Goal: Information Seeking & Learning: Learn about a topic

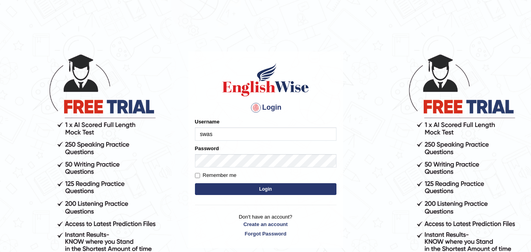
type input "[PERSON_NAME]"
click at [300, 191] on button "Login" at bounding box center [266, 189] width 142 height 12
type input "[PERSON_NAME]"
click at [235, 188] on button "Login" at bounding box center [266, 189] width 142 height 12
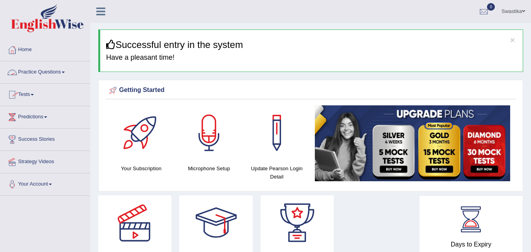
click at [39, 72] on link "Practice Questions" at bounding box center [45, 71] width 90 height 20
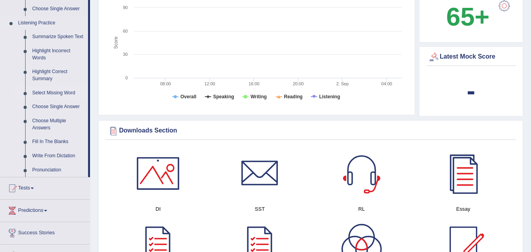
scroll to position [315, 0]
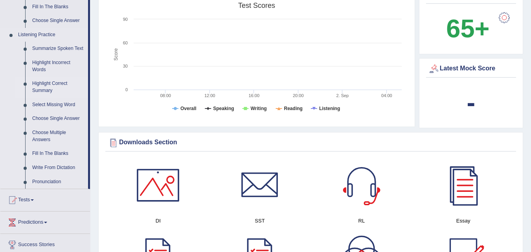
click at [53, 83] on link "Highlight Correct Summary" at bounding box center [58, 87] width 59 height 21
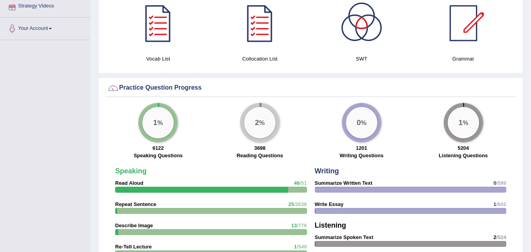
scroll to position [505, 0]
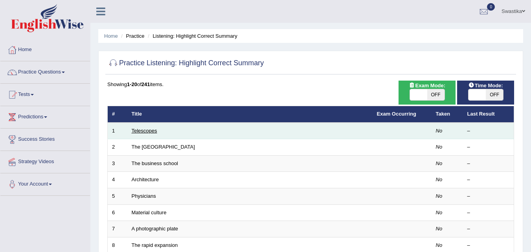
click at [146, 130] on link "Telescopes" at bounding box center [145, 131] width 26 height 6
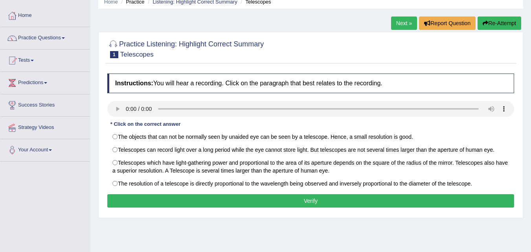
scroll to position [39, 0]
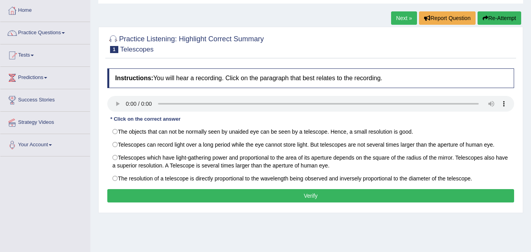
click at [374, 230] on div "Home Practice Listening: Highlight Correct Summary Telescopes Next » Report Que…" at bounding box center [310, 157] width 441 height 393
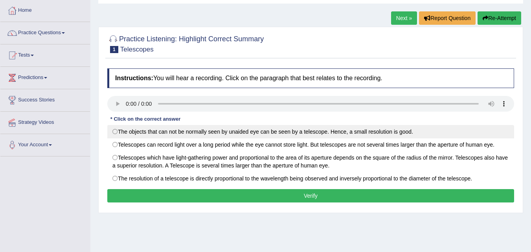
click at [203, 130] on label "The objects that can not be normally seen by unaided eye can be seen by a teles…" at bounding box center [310, 131] width 407 height 13
radio input "true"
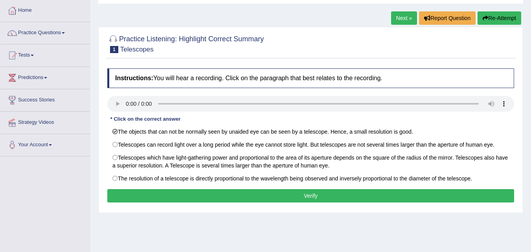
click at [223, 195] on button "Verify" at bounding box center [310, 195] width 407 height 13
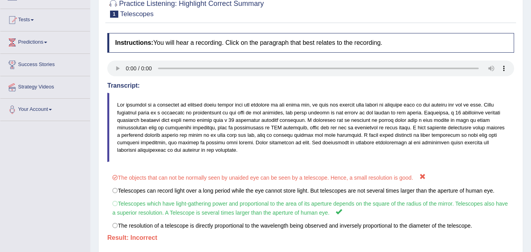
scroll to position [0, 0]
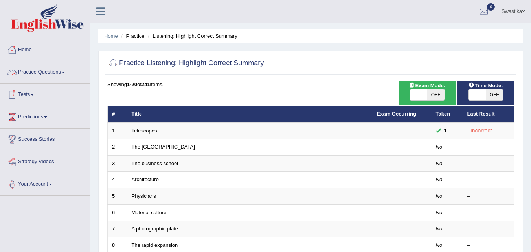
click at [44, 69] on link "Practice Questions" at bounding box center [45, 71] width 90 height 20
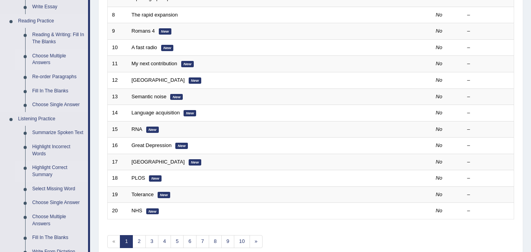
scroll to position [275, 0]
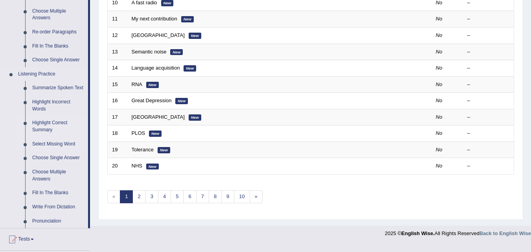
click at [48, 143] on link "Select Missing Word" at bounding box center [58, 144] width 59 height 14
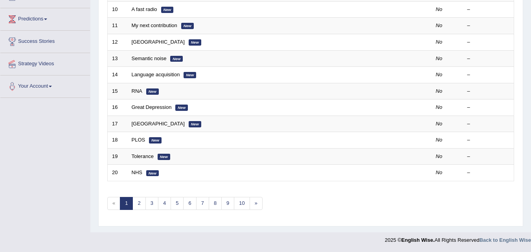
scroll to position [215, 0]
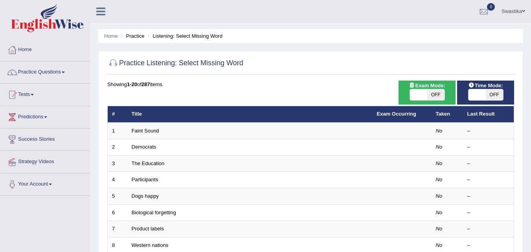
click at [150, 129] on link "Faint Sound" at bounding box center [146, 131] width 28 height 6
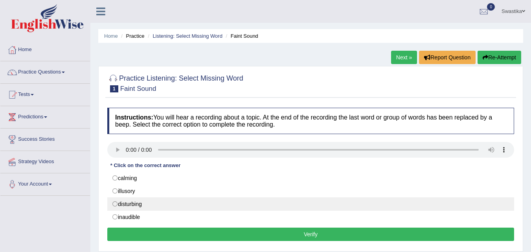
click at [129, 204] on label "disturbing" at bounding box center [310, 203] width 407 height 13
radio input "true"
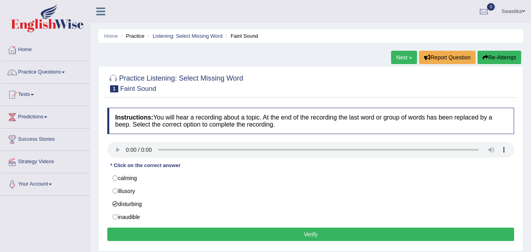
click at [155, 238] on button "Verify" at bounding box center [310, 234] width 407 height 13
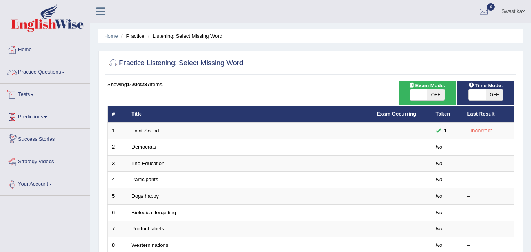
click at [41, 70] on link "Practice Questions" at bounding box center [45, 71] width 90 height 20
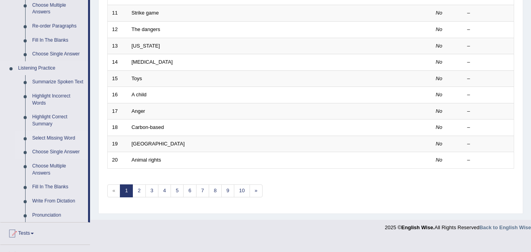
scroll to position [285, 0]
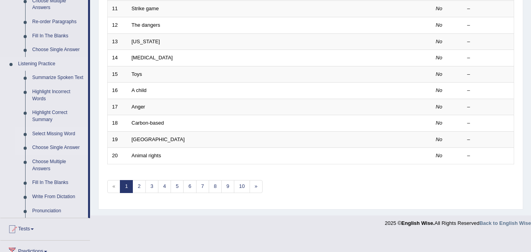
click at [54, 146] on link "Choose Single Answer" at bounding box center [58, 148] width 59 height 14
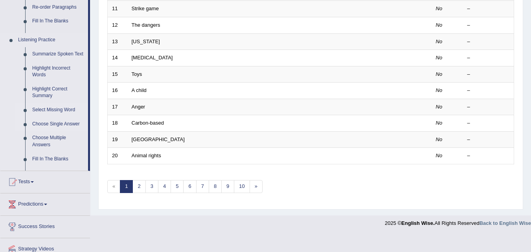
scroll to position [175, 0]
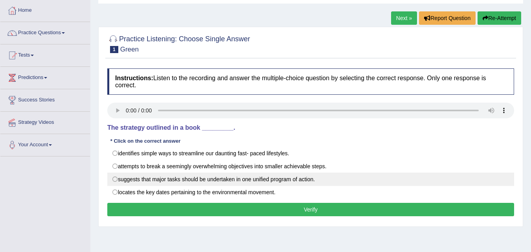
click at [225, 179] on label "suggests that major tasks should be undertaken in one unified program of action." at bounding box center [310, 179] width 407 height 13
radio input "true"
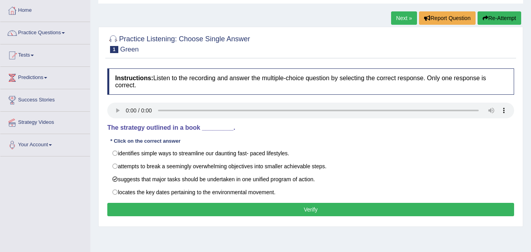
click at [203, 210] on button "Verify" at bounding box center [310, 209] width 407 height 13
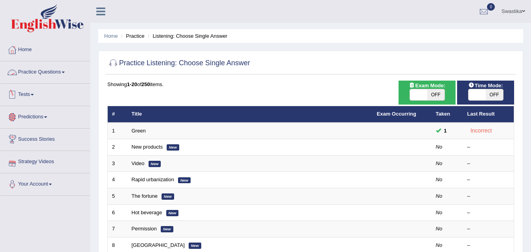
click at [42, 70] on link "Practice Questions" at bounding box center [45, 71] width 90 height 20
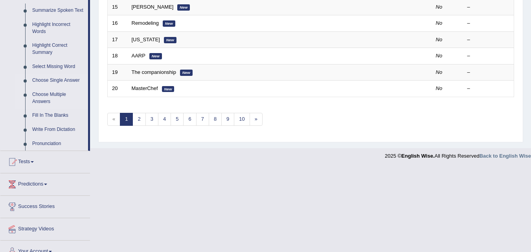
scroll to position [354, 0]
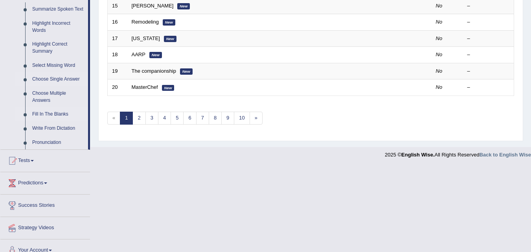
click at [45, 114] on link "Fill In The Blanks" at bounding box center [58, 114] width 59 height 14
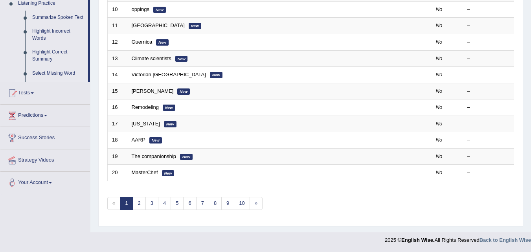
scroll to position [269, 0]
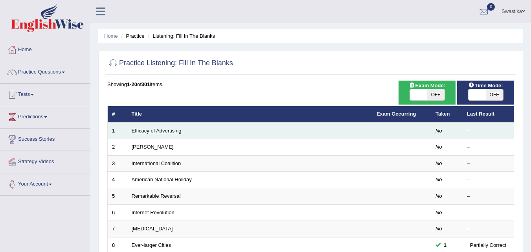
click at [134, 129] on link "Efficacy of Advertising" at bounding box center [157, 131] width 50 height 6
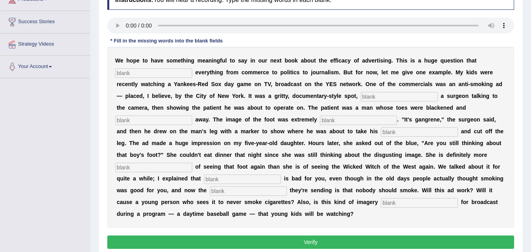
scroll to position [118, 0]
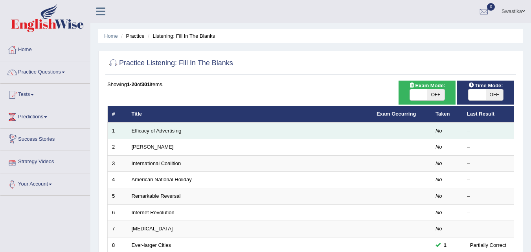
click at [161, 132] on link "Efficacy of Advertising" at bounding box center [157, 131] width 50 height 6
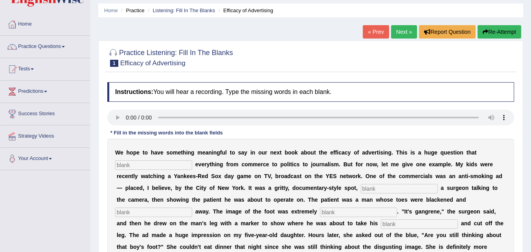
scroll to position [79, 0]
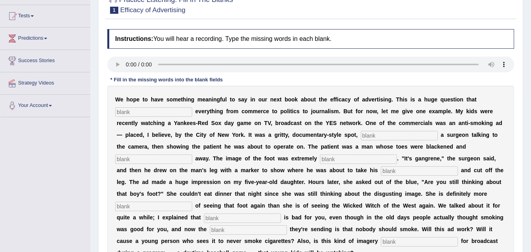
click at [153, 206] on input "text" at bounding box center [153, 206] width 77 height 9
click at [219, 218] on input "text" at bounding box center [242, 218] width 77 height 9
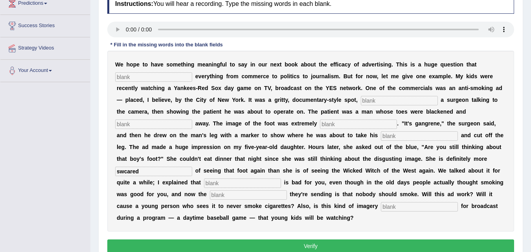
scroll to position [161, 0]
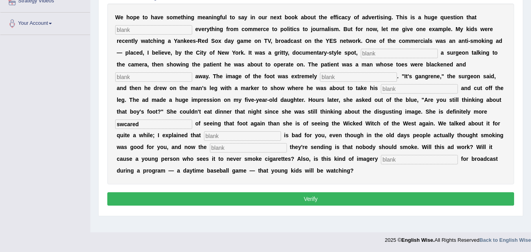
click at [125, 121] on input "swcared" at bounding box center [153, 124] width 77 height 9
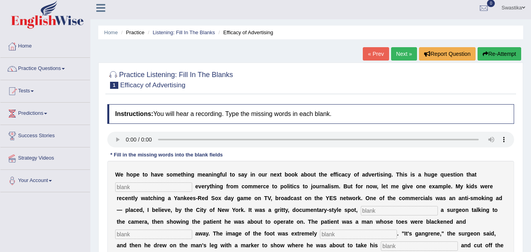
scroll to position [43, 0]
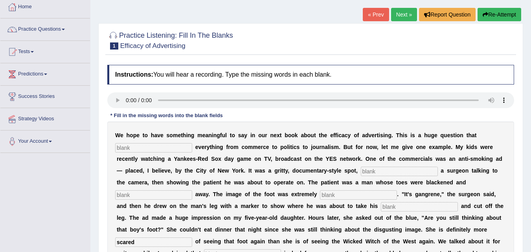
type input "scared"
click at [124, 149] on input "text" at bounding box center [153, 147] width 77 height 9
click at [148, 149] on input "impacts" at bounding box center [153, 147] width 77 height 9
type input "impacts"
click at [376, 171] on input "text" at bounding box center [399, 171] width 77 height 9
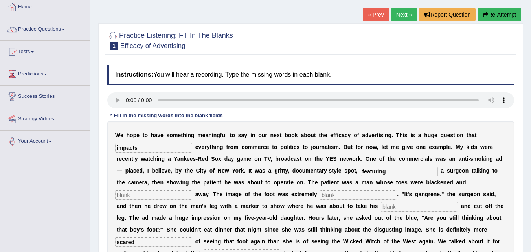
scroll to position [82, 0]
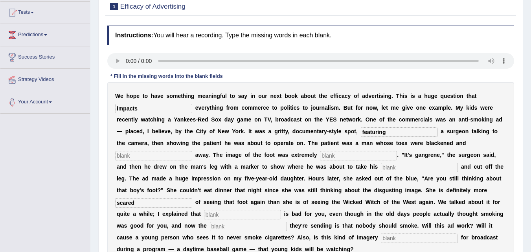
type input "featuring"
click at [140, 152] on input "text" at bounding box center [153, 155] width 77 height 9
type input "running"
click at [358, 155] on input "text" at bounding box center [358, 155] width 77 height 9
type input "disgusting"
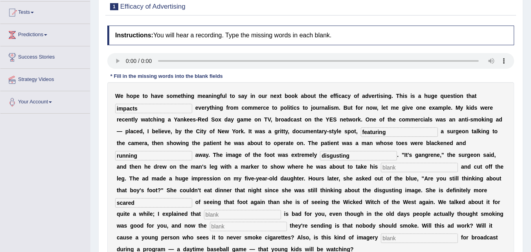
click at [394, 169] on input "text" at bounding box center [419, 167] width 77 height 9
type input "haxsaw"
click at [221, 215] on input "text" at bounding box center [242, 214] width 77 height 9
type input "smoking"
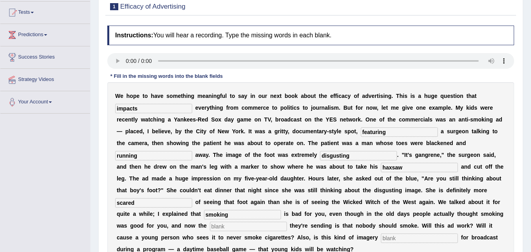
click at [221, 225] on input "text" at bounding box center [248, 226] width 77 height 9
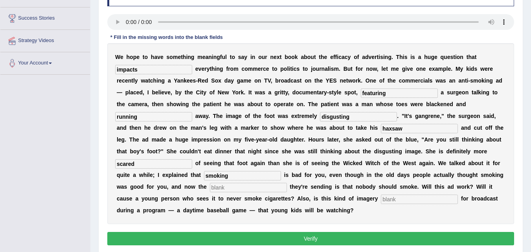
scroll to position [122, 0]
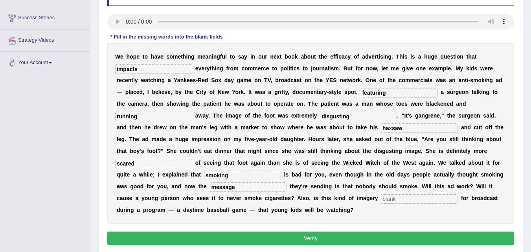
type input "message"
click at [394, 199] on input "text" at bounding box center [419, 198] width 77 height 9
type input "appropriate"
click at [262, 238] on button "Verify" at bounding box center [310, 238] width 407 height 13
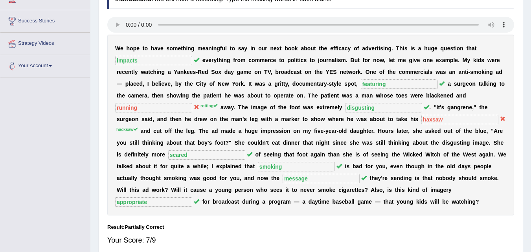
scroll to position [4, 0]
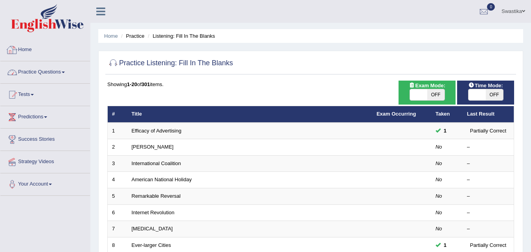
click at [54, 69] on link "Practice Questions" at bounding box center [45, 71] width 90 height 20
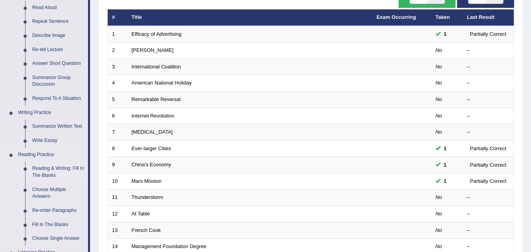
scroll to position [89, 0]
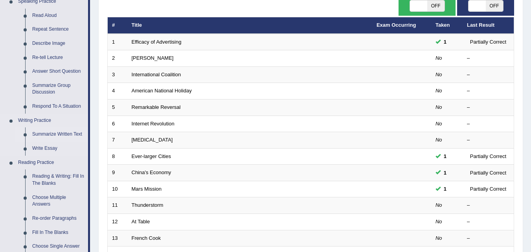
click at [58, 134] on ul "Speaking Practice Read Aloud Repeat Sentence Describe Image Re-tell Lecture Ans…" at bounding box center [44, 204] width 88 height 420
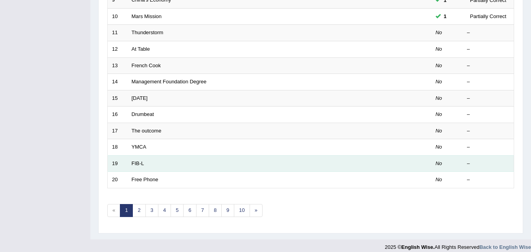
scroll to position [269, 0]
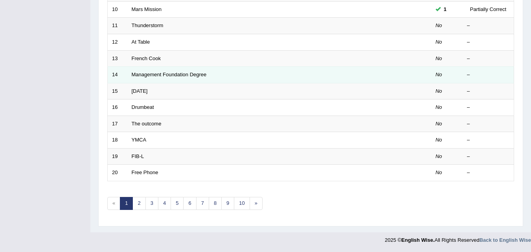
drag, startPoint x: 202, startPoint y: 149, endPoint x: 201, endPoint y: 80, distance: 69.2
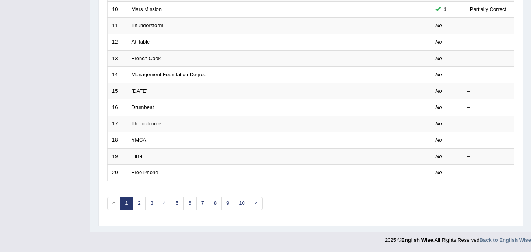
drag, startPoint x: 201, startPoint y: 80, endPoint x: 33, endPoint y: 80, distance: 167.9
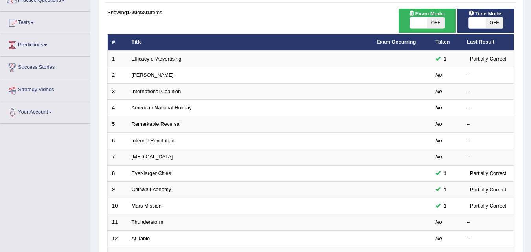
scroll to position [0, 0]
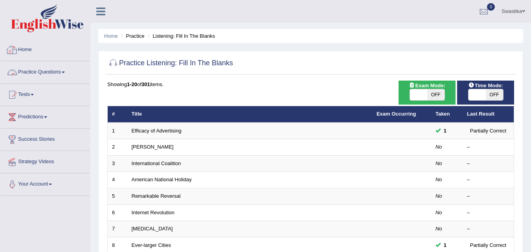
click at [48, 72] on link "Practice Questions" at bounding box center [45, 71] width 90 height 20
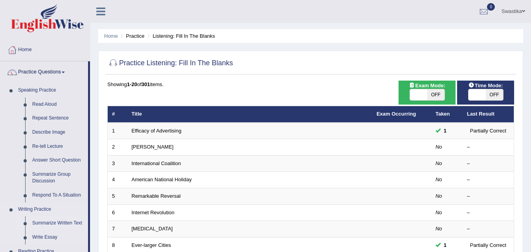
click at [60, 223] on link "Summarize Written Text" at bounding box center [58, 223] width 59 height 14
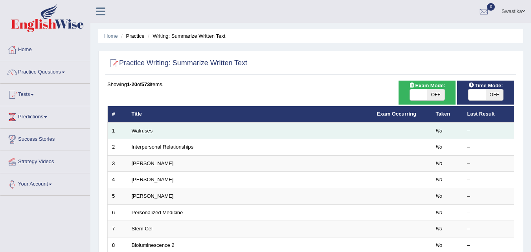
click at [140, 131] on link "Walruses" at bounding box center [142, 131] width 21 height 6
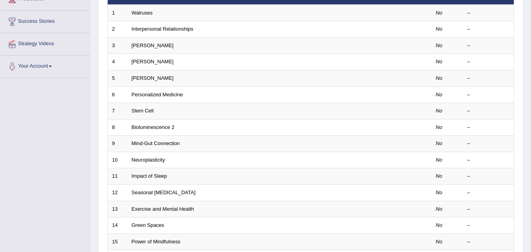
scroll to position [157, 0]
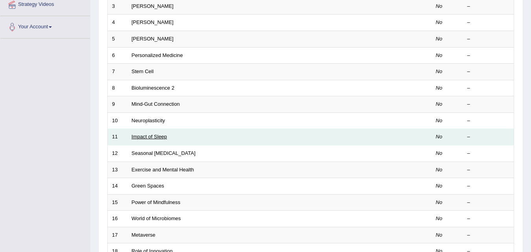
click at [140, 138] on link "Impact of Sleep" at bounding box center [149, 137] width 35 height 6
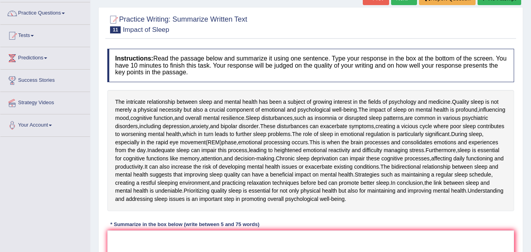
scroll to position [79, 0]
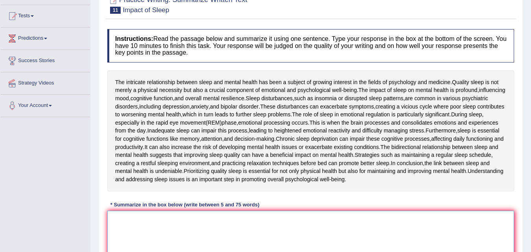
click at [131, 212] on textarea at bounding box center [310, 249] width 407 height 76
click at [114, 220] on textarea "given passage is about" at bounding box center [310, 249] width 407 height 76
click at [177, 217] on textarea "Given passage is about" at bounding box center [310, 249] width 407 height 76
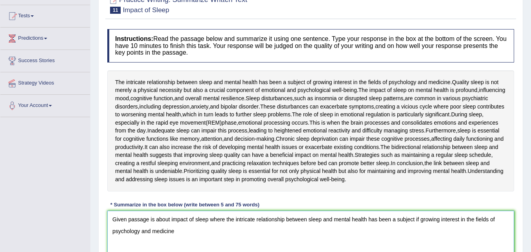
click at [414, 219] on textarea "Given passage is about impact of sleep where the intricate relationship between…" at bounding box center [310, 249] width 407 height 76
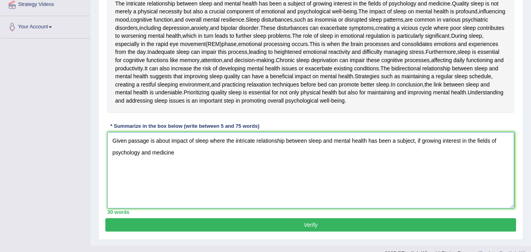
scroll to position [118, 0]
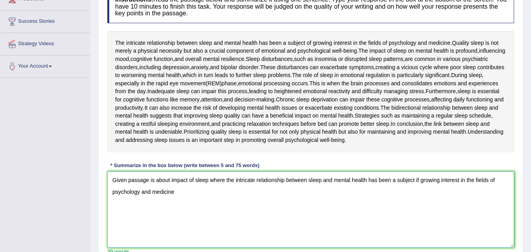
click at [417, 180] on textarea "Given passage is about impact of sleep where the intricate relationship between…" at bounding box center [310, 209] width 407 height 76
click at [188, 194] on textarea "Given passage is about impact of sleep where the intricate relationship between…" at bounding box center [310, 209] width 407 height 76
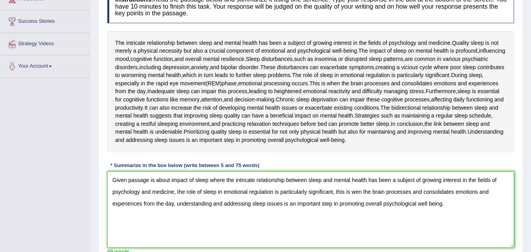
click at [176, 192] on textarea "Given passage is about impact of sleep where the intricate relationship between…" at bounding box center [310, 209] width 407 height 76
click at [350, 192] on textarea "Given passage is about impact of sleep where the intricate relationship between…" at bounding box center [310, 209] width 407 height 76
click at [369, 192] on textarea "Given passage is about impact of sleep where the intricate relationship between…" at bounding box center [310, 209] width 407 height 76
click at [350, 192] on textarea "Given passage is about impact of sleep where the intricate relationship between…" at bounding box center [310, 209] width 407 height 76
click at [188, 203] on textarea "Given passage is about impact of sleep where the intricate relationship between…" at bounding box center [310, 209] width 407 height 76
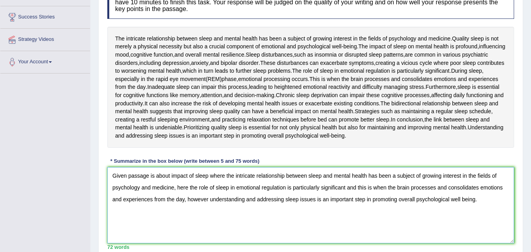
scroll to position [131, 0]
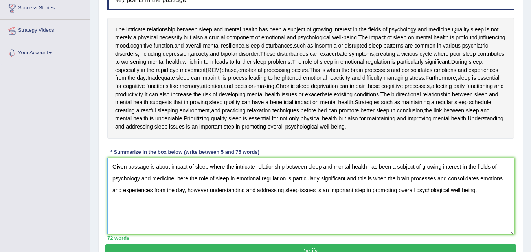
click at [190, 180] on textarea "Given passage is about impact of sleep where the intricate relationship between…" at bounding box center [310, 196] width 407 height 76
click at [233, 193] on textarea "Given passage is about impact of sleep where the intricate relationship between…" at bounding box center [310, 196] width 407 height 76
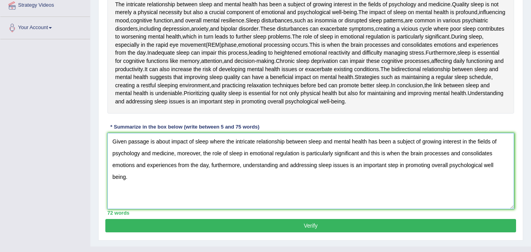
scroll to position [171, 0]
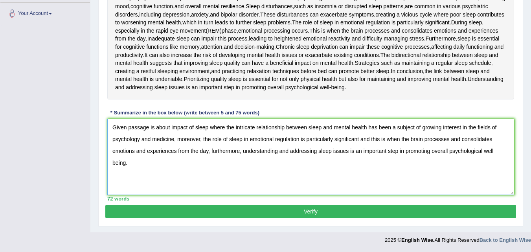
type textarea "Given passage is about impact of sleep where the intricate relationship between…"
click at [218, 215] on button "Verify" at bounding box center [310, 211] width 411 height 13
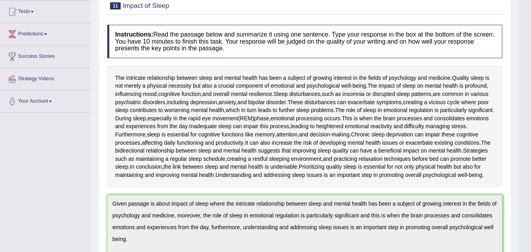
scroll to position [0, 0]
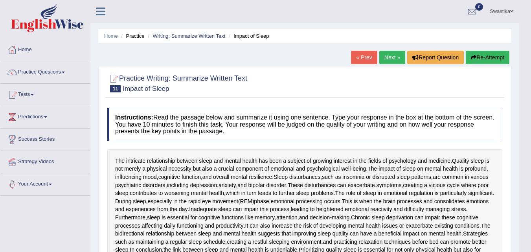
click at [385, 58] on link "Next »" at bounding box center [392, 57] width 26 height 13
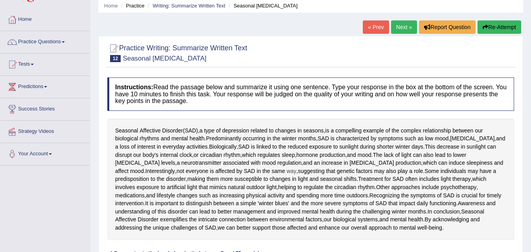
scroll to position [39, 0]
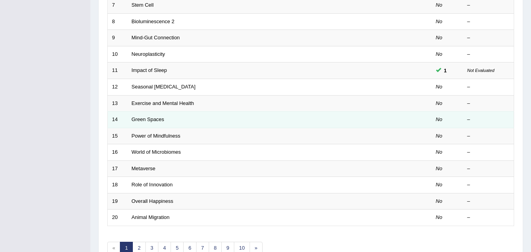
scroll to position [224, 0]
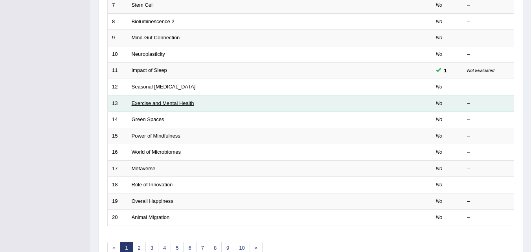
click at [158, 103] on link "Exercise and Mental Health" at bounding box center [163, 103] width 63 height 6
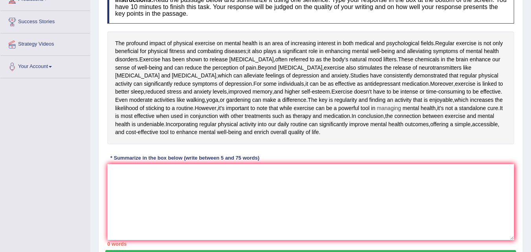
scroll to position [118, 0]
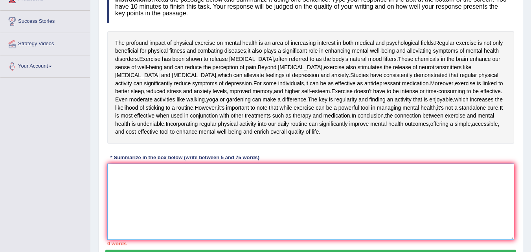
click at [134, 199] on textarea at bounding box center [310, 202] width 407 height 76
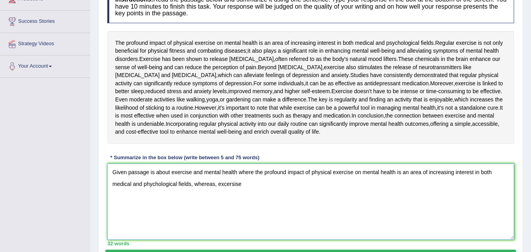
click at [244, 209] on textarea "Given passage is about exercise and mental health where the profound impact of …" at bounding box center [310, 202] width 407 height 76
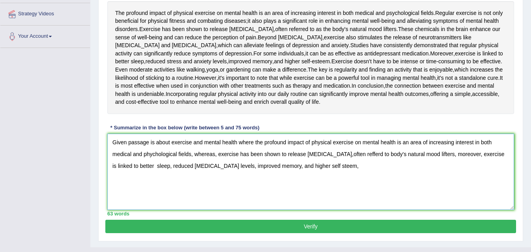
scroll to position [187, 0]
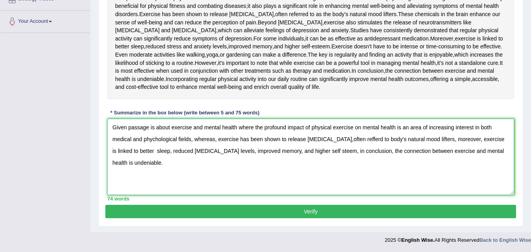
click at [335, 138] on textarea "Given passage is about exercise and mental health where the profound impact of …" at bounding box center [310, 157] width 407 height 76
type textarea "Given passage is about exercise and mental health where the profound impact of …"
click at [359, 206] on button "Verify" at bounding box center [310, 211] width 411 height 13
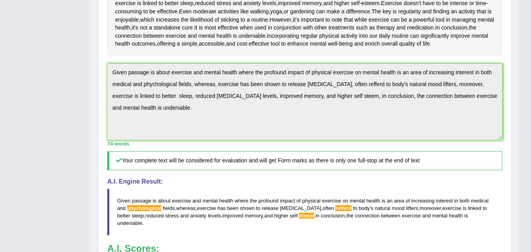
scroll to position [206, 0]
drag, startPoint x: 138, startPoint y: 26, endPoint x: 223, endPoint y: 30, distance: 85.0
click at [223, 30] on div "The profound impact of physical exercise on mental health is an area of increas…" at bounding box center [304, -1] width 395 height 113
click at [488, 16] on span "is" at bounding box center [490, 12] width 4 height 8
click at [223, 30] on div at bounding box center [225, 30] width 13 height 6
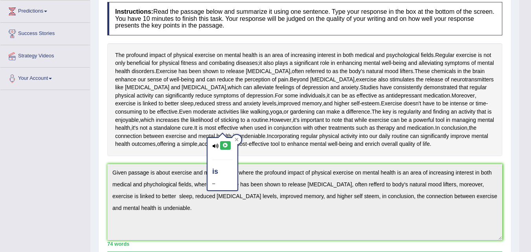
scroll to position [9, 0]
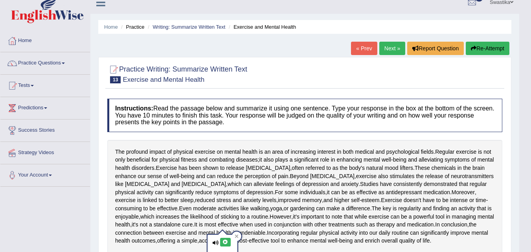
click at [393, 46] on link "Next »" at bounding box center [392, 48] width 26 height 13
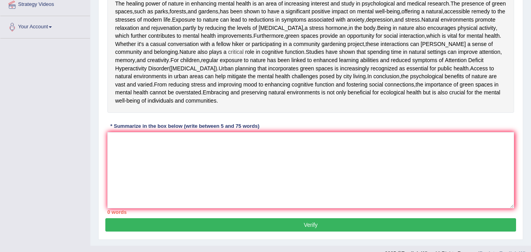
drag, startPoint x: 0, startPoint y: 0, endPoint x: 170, endPoint y: 92, distance: 193.4
click at [170, 92] on div "The healing power of nature in enhancing mental health is an area of increasing…" at bounding box center [310, 52] width 407 height 121
drag, startPoint x: 170, startPoint y: 92, endPoint x: 183, endPoint y: 92, distance: 13.0
click at [183, 92] on div "The healing power of nature in enhancing mental health is an area of increasing…" at bounding box center [310, 52] width 407 height 121
click at [245, 56] on span "role" at bounding box center [249, 52] width 9 height 8
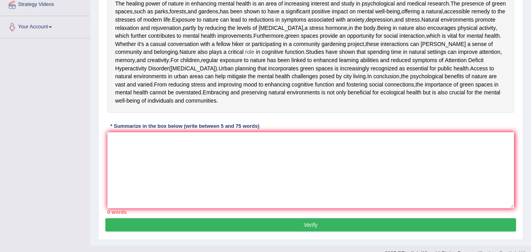
click at [245, 56] on span "role" at bounding box center [249, 52] width 9 height 8
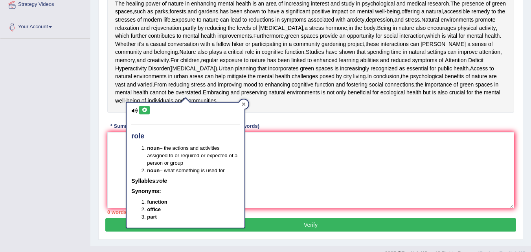
click at [243, 105] on icon at bounding box center [244, 105] width 4 height 4
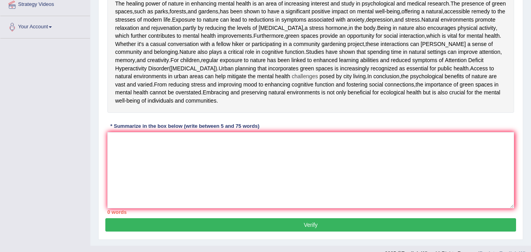
click at [292, 81] on span "challenges" at bounding box center [305, 76] width 26 height 8
drag, startPoint x: 191, startPoint y: 133, endPoint x: 254, endPoint y: 133, distance: 62.5
click at [254, 113] on div "The healing power of nature in enhancing mental health is an area of increasing…" at bounding box center [310, 52] width 407 height 121
drag, startPoint x: 122, startPoint y: 87, endPoint x: 127, endPoint y: 108, distance: 21.5
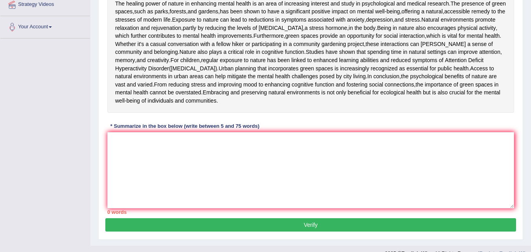
click at [127, 108] on div "The healing power of nature in enhancing mental health is an area of increasing…" at bounding box center [310, 52] width 407 height 121
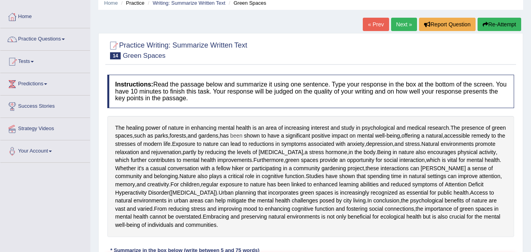
scroll to position [79, 0]
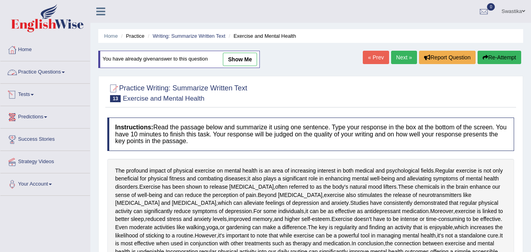
click at [39, 70] on link "Practice Questions" at bounding box center [45, 71] width 90 height 20
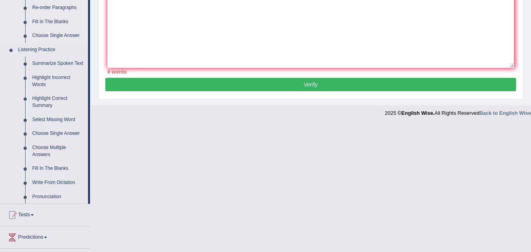
scroll to position [315, 0]
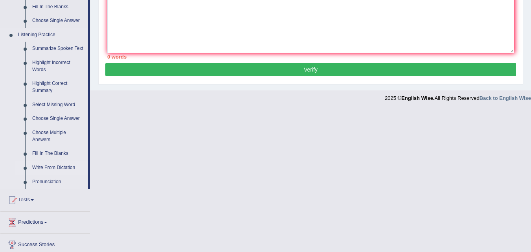
click at [62, 169] on link "Write From Dictation" at bounding box center [58, 168] width 59 height 14
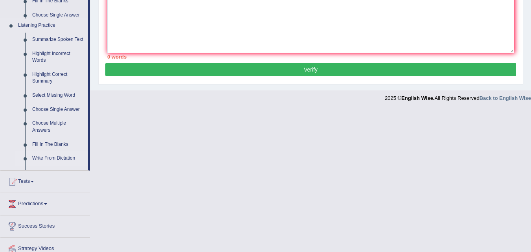
scroll to position [197, 0]
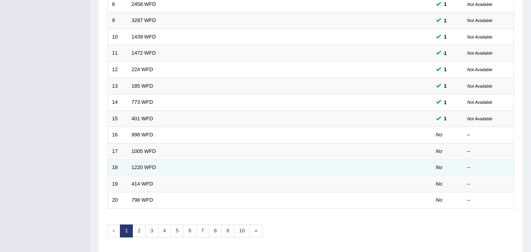
scroll to position [229, 0]
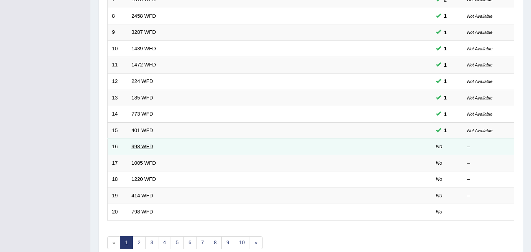
click at [140, 147] on link "998 WFD" at bounding box center [143, 147] width 22 height 6
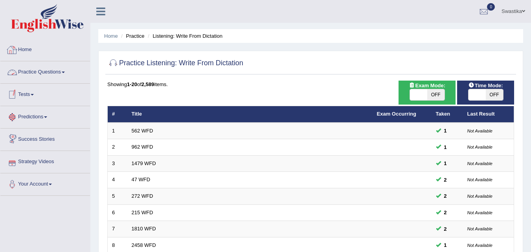
click at [52, 71] on link "Practice Questions" at bounding box center [45, 71] width 90 height 20
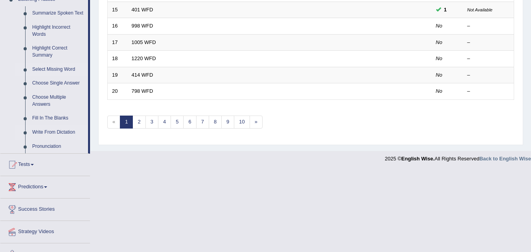
scroll to position [364, 0]
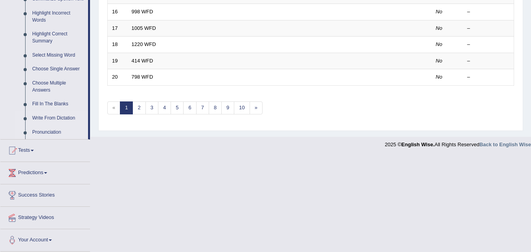
click at [44, 131] on link "Pronunciation" at bounding box center [58, 132] width 59 height 14
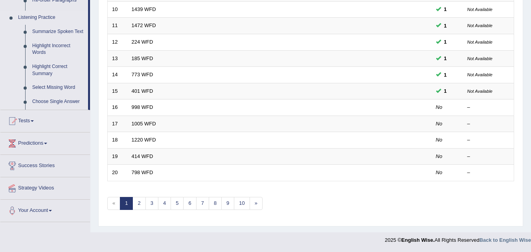
scroll to position [269, 0]
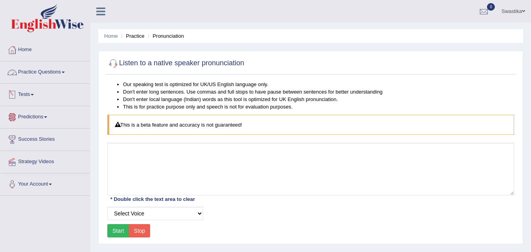
click at [39, 75] on link "Practice Questions" at bounding box center [45, 71] width 90 height 20
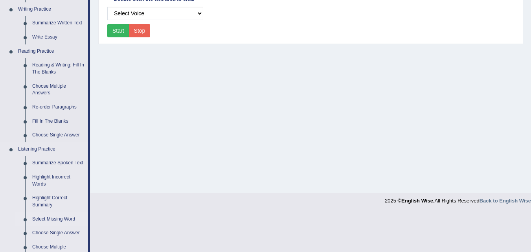
scroll to position [157, 0]
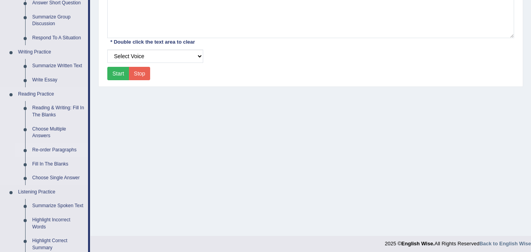
click at [56, 149] on link "Re-order Paragraphs" at bounding box center [58, 150] width 59 height 14
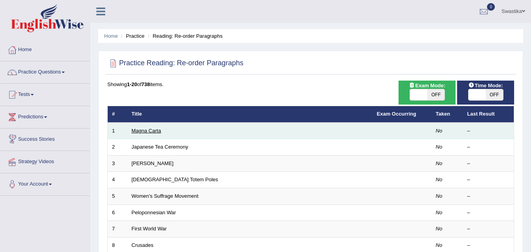
click at [142, 128] on link "Magna Carta" at bounding box center [146, 131] width 29 height 6
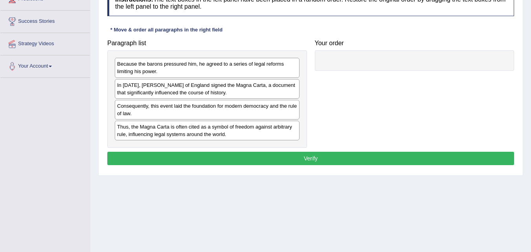
scroll to position [118, 0]
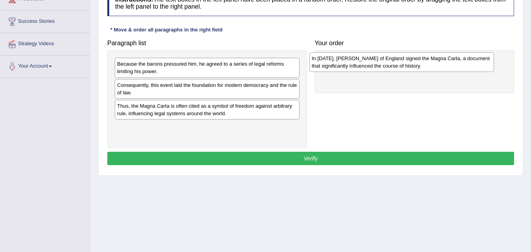
drag, startPoint x: 144, startPoint y: 88, endPoint x: 341, endPoint y: 60, distance: 199.7
click at [341, 60] on div "In 1215, King John of England signed the Magna Carta, a document that significa…" at bounding box center [401, 62] width 185 height 20
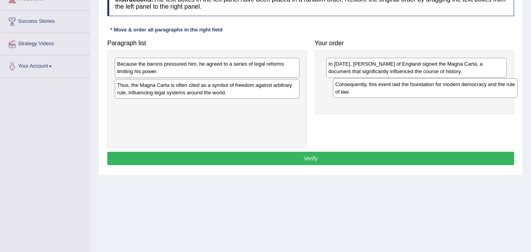
drag, startPoint x: 169, startPoint y: 89, endPoint x: 388, endPoint y: 88, distance: 218.3
click at [388, 88] on div "Consequently, this event laid the foundation for modern democracy and the rule …" at bounding box center [425, 88] width 185 height 20
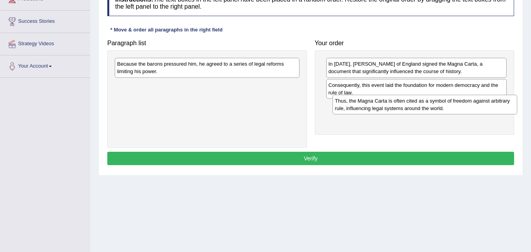
drag, startPoint x: 185, startPoint y: 91, endPoint x: 401, endPoint y: 102, distance: 216.2
click at [402, 102] on div "Thus, the Magna Carta is often cited as a symbol of freedom against arbitrary r…" at bounding box center [425, 105] width 185 height 20
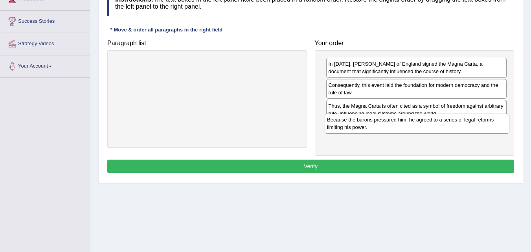
drag, startPoint x: 200, startPoint y: 68, endPoint x: 410, endPoint y: 124, distance: 217.3
click at [410, 124] on div "Because the barons pressured him, he agreed to a series of legal reforms limiti…" at bounding box center [417, 124] width 185 height 20
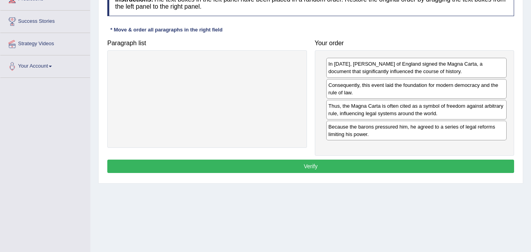
click at [417, 166] on button "Verify" at bounding box center [310, 166] width 407 height 13
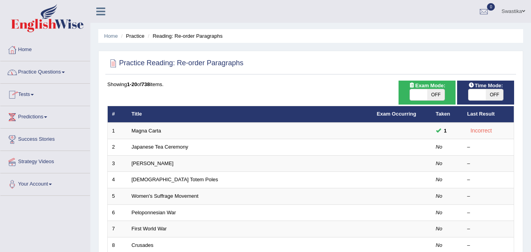
click at [40, 69] on link "Practice Questions" at bounding box center [45, 71] width 90 height 20
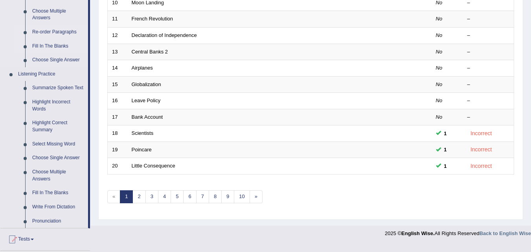
scroll to position [315, 0]
